Goal: Use online tool/utility: Utilize a website feature to perform a specific function

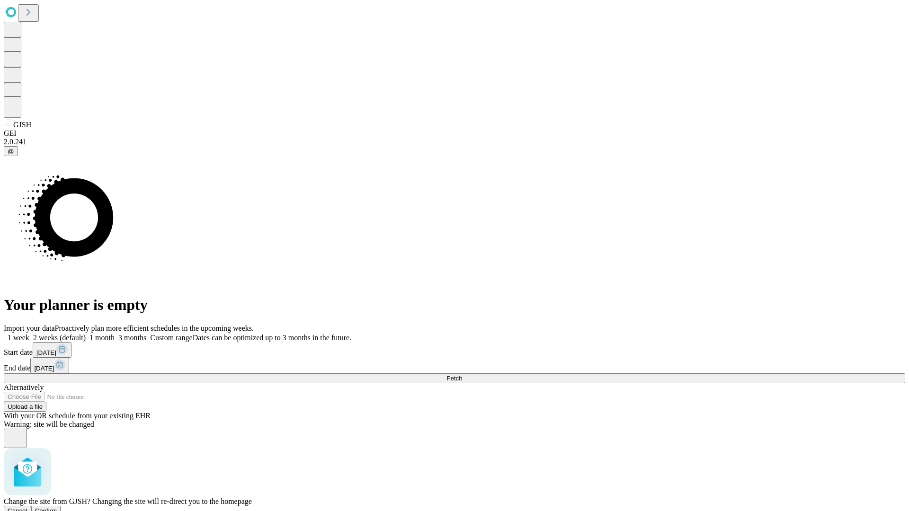
click at [57, 508] on span "Confirm" at bounding box center [46, 511] width 22 height 7
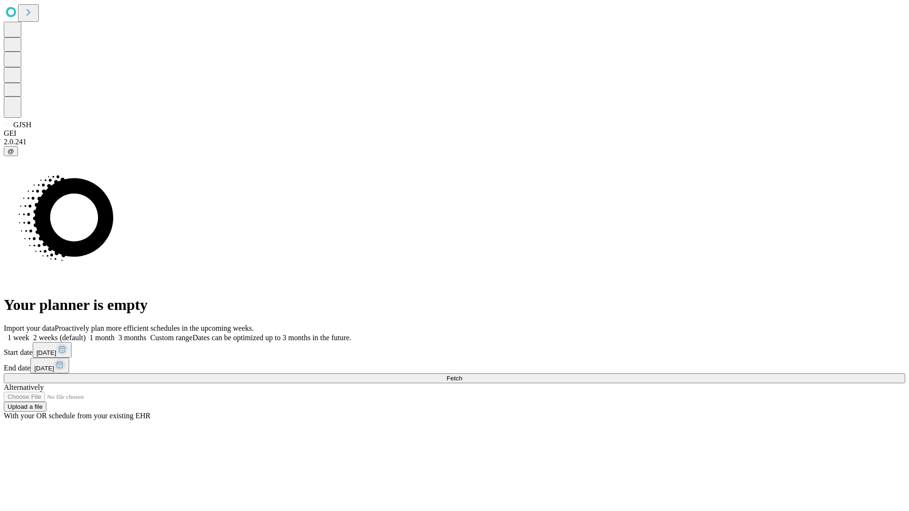
click at [115, 334] on label "1 month" at bounding box center [100, 338] width 29 height 8
click at [462, 375] on span "Fetch" at bounding box center [455, 378] width 16 height 7
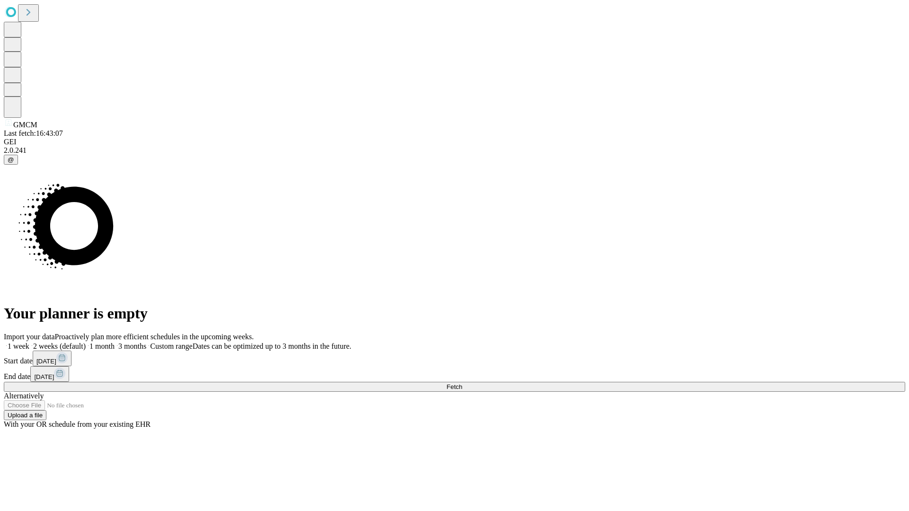
click at [115, 342] on label "1 month" at bounding box center [100, 346] width 29 height 8
click at [462, 384] on span "Fetch" at bounding box center [455, 387] width 16 height 7
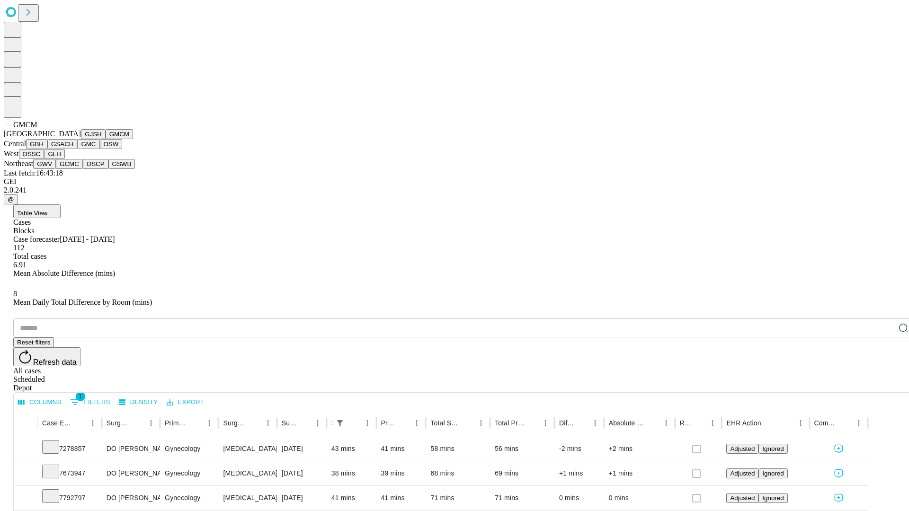
click at [47, 149] on button "GBH" at bounding box center [36, 144] width 21 height 10
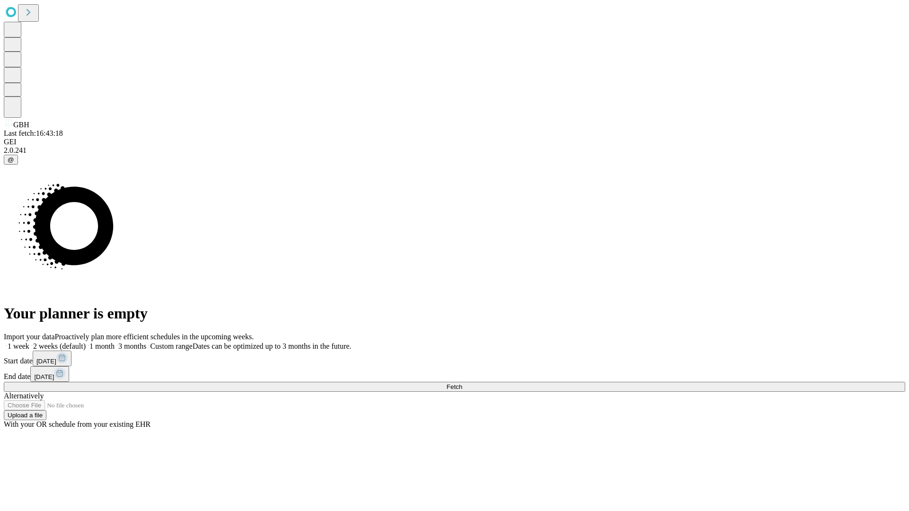
click at [115, 342] on label "1 month" at bounding box center [100, 346] width 29 height 8
click at [462, 384] on span "Fetch" at bounding box center [455, 387] width 16 height 7
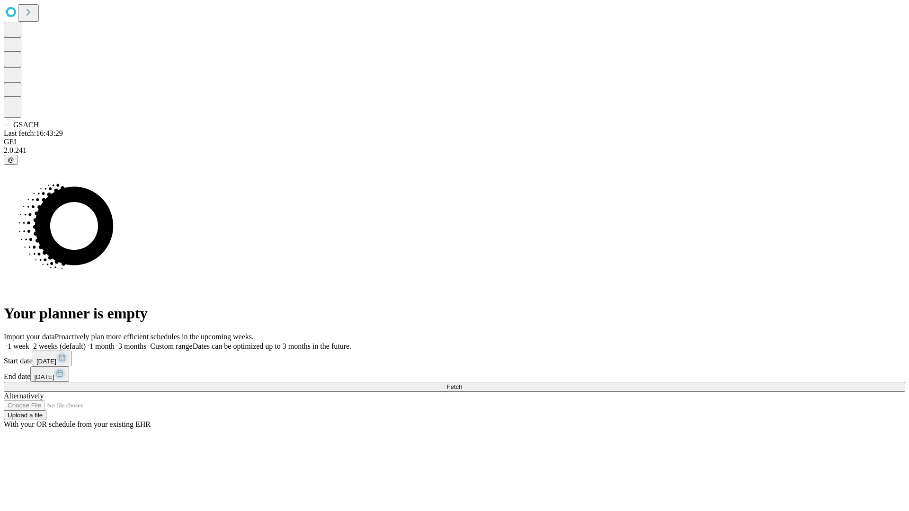
click at [115, 342] on label "1 month" at bounding box center [100, 346] width 29 height 8
click at [462, 384] on span "Fetch" at bounding box center [455, 387] width 16 height 7
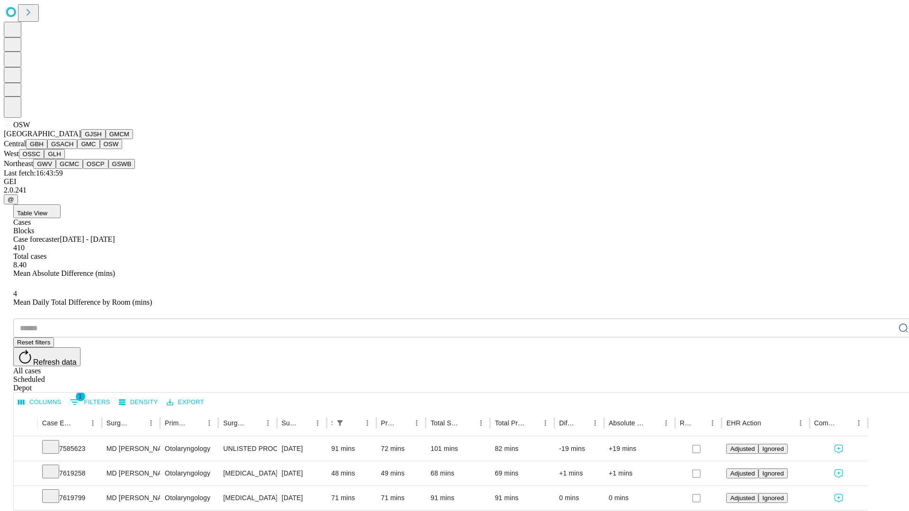
click at [45, 159] on button "OSSC" at bounding box center [32, 154] width 26 height 10
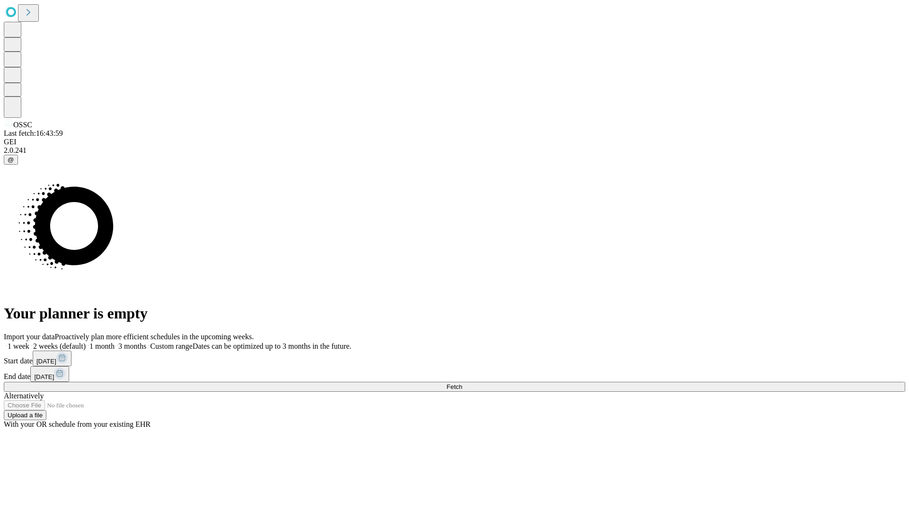
click at [462, 384] on span "Fetch" at bounding box center [455, 387] width 16 height 7
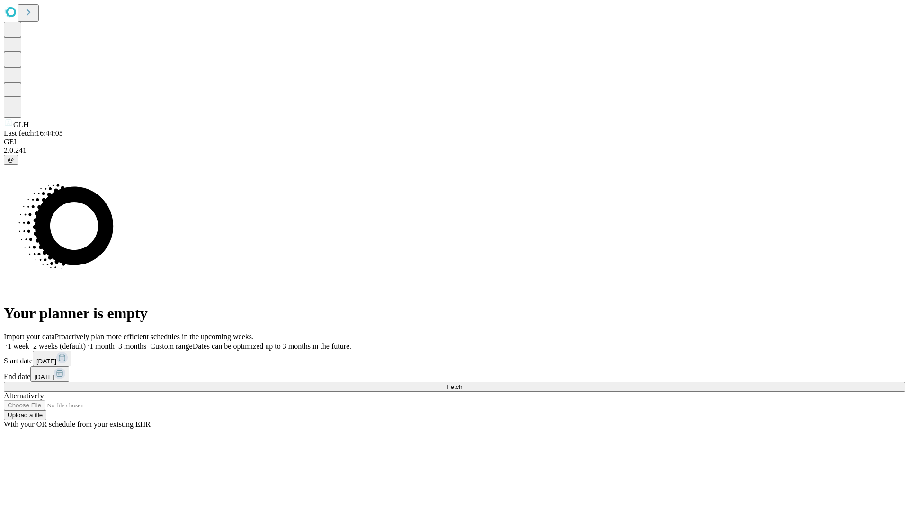
click at [115, 342] on label "1 month" at bounding box center [100, 346] width 29 height 8
click at [462, 384] on span "Fetch" at bounding box center [455, 387] width 16 height 7
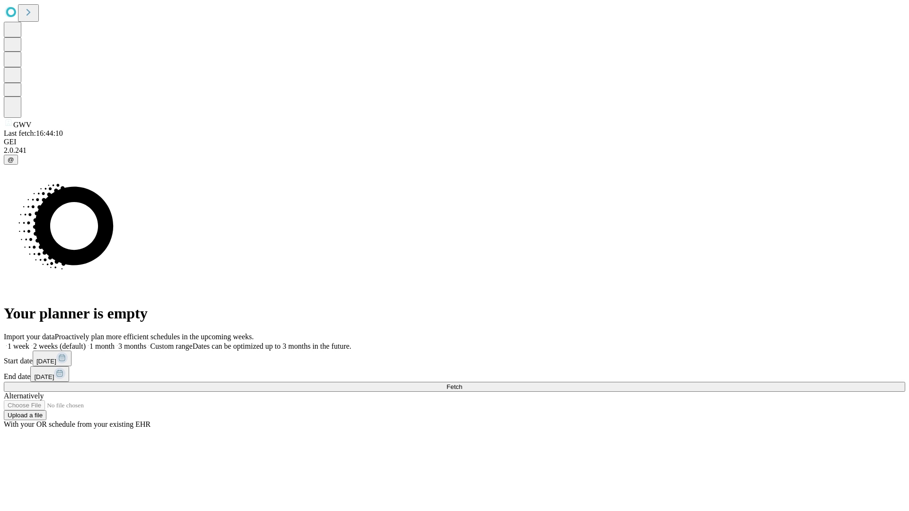
click at [115, 342] on label "1 month" at bounding box center [100, 346] width 29 height 8
click at [462, 384] on span "Fetch" at bounding box center [455, 387] width 16 height 7
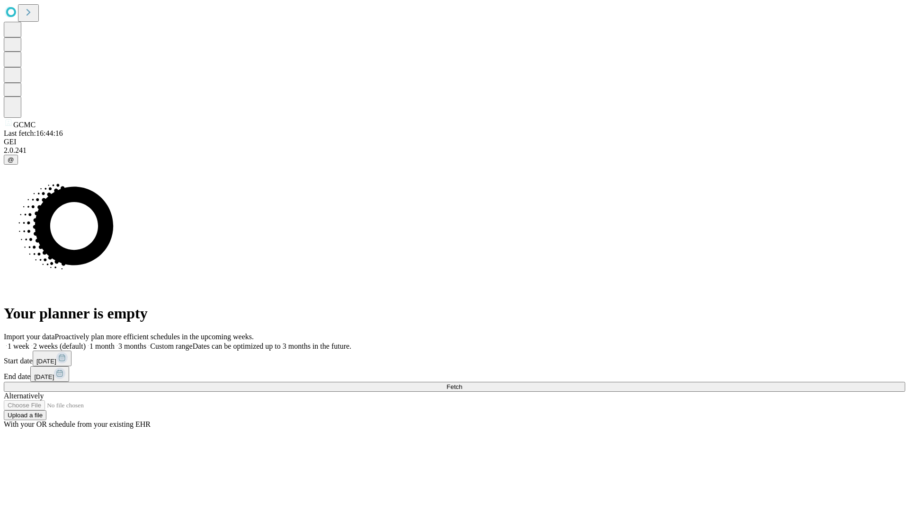
click at [115, 342] on label "1 month" at bounding box center [100, 346] width 29 height 8
click at [462, 384] on span "Fetch" at bounding box center [455, 387] width 16 height 7
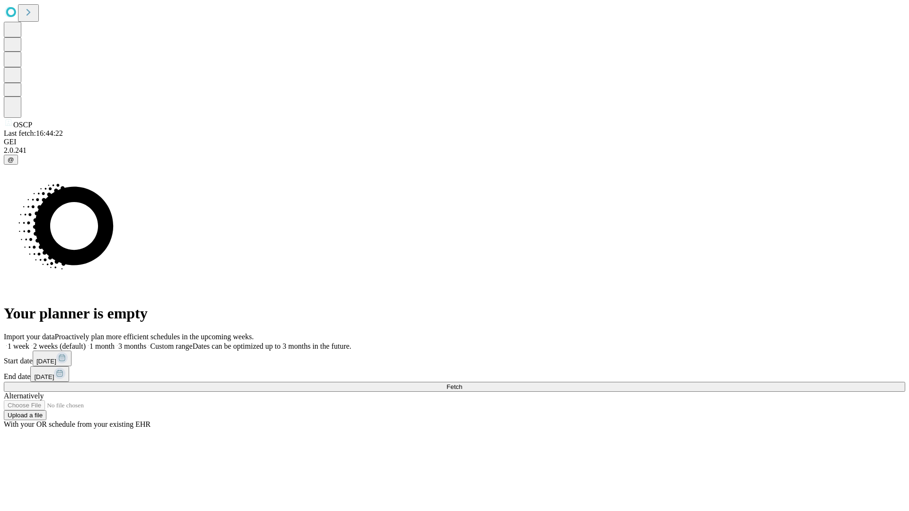
click at [115, 342] on label "1 month" at bounding box center [100, 346] width 29 height 8
click at [462, 384] on span "Fetch" at bounding box center [455, 387] width 16 height 7
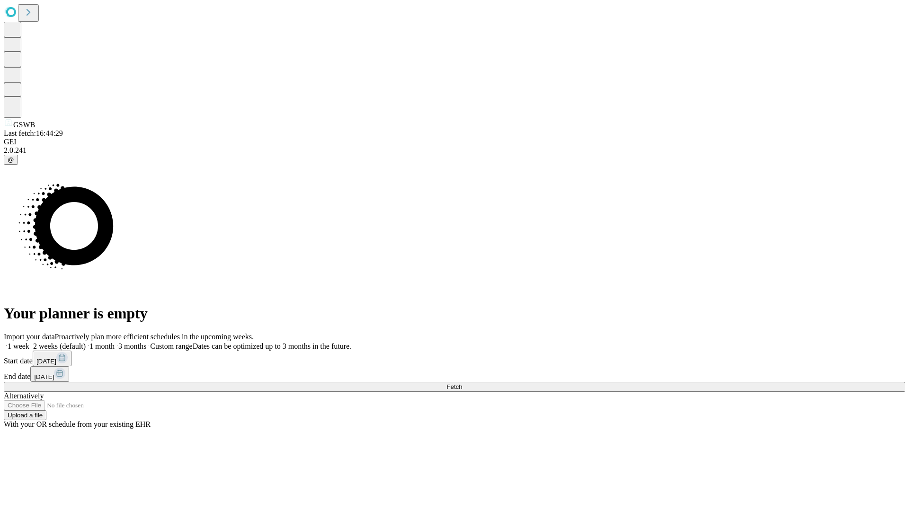
click at [462, 384] on span "Fetch" at bounding box center [455, 387] width 16 height 7
